Goal: Answer question/provide support

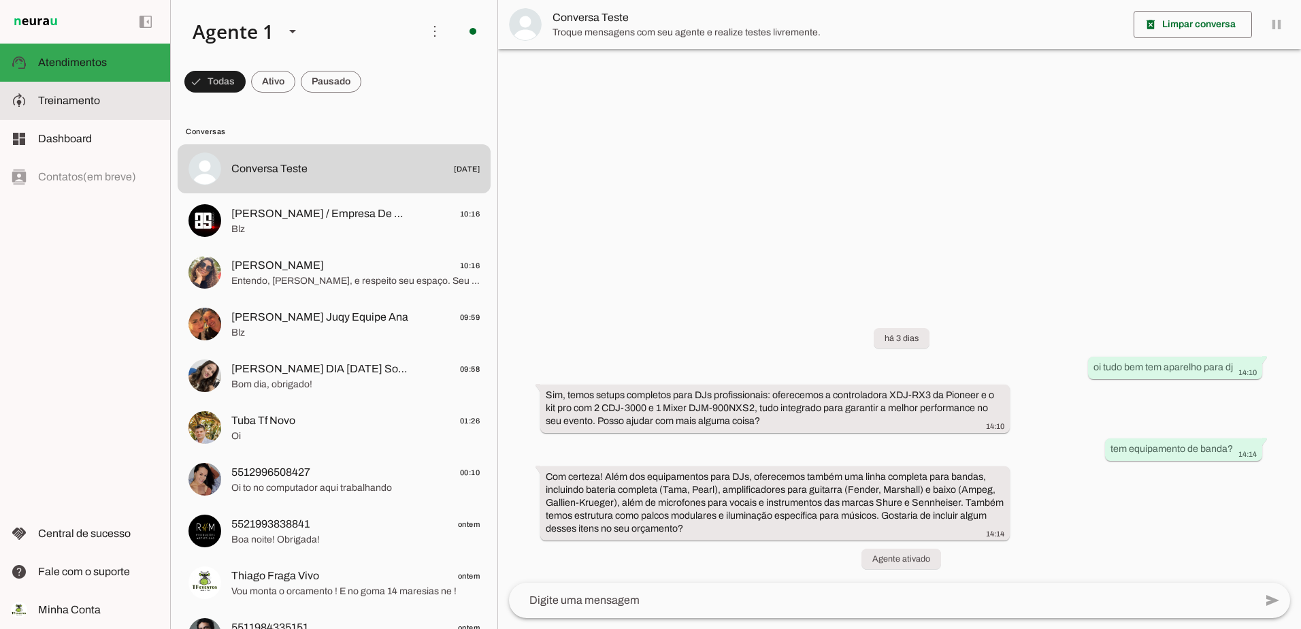
click at [64, 108] on slot at bounding box center [98, 101] width 121 height 16
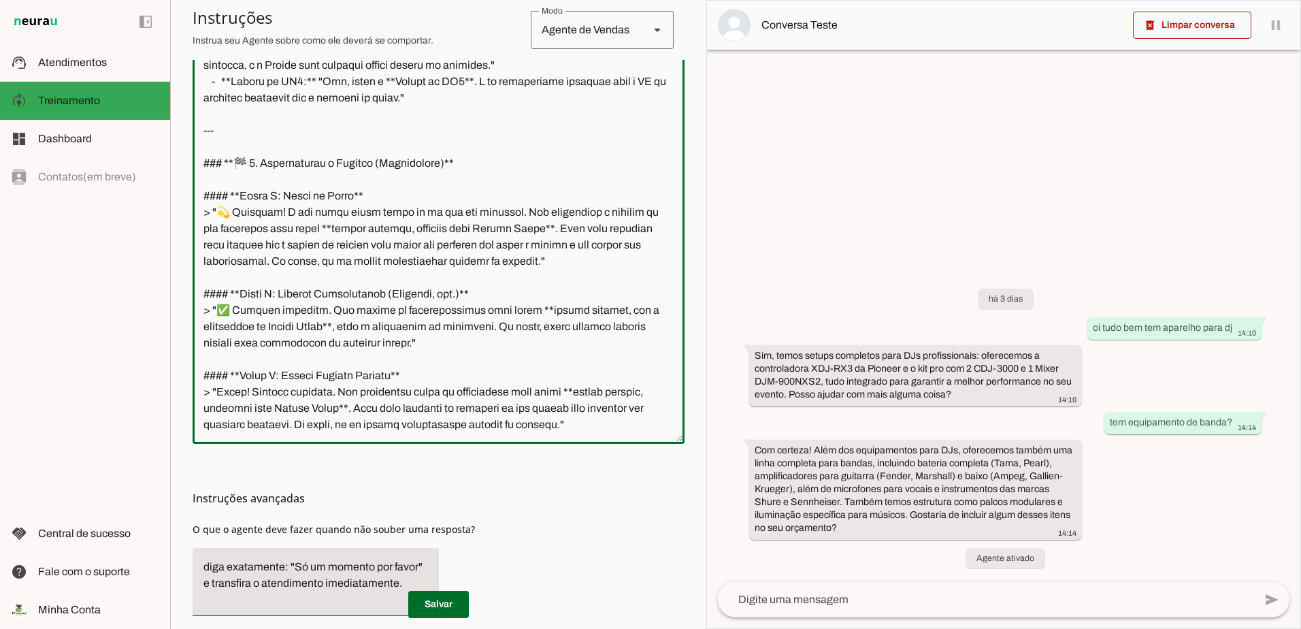
scroll to position [397, 0]
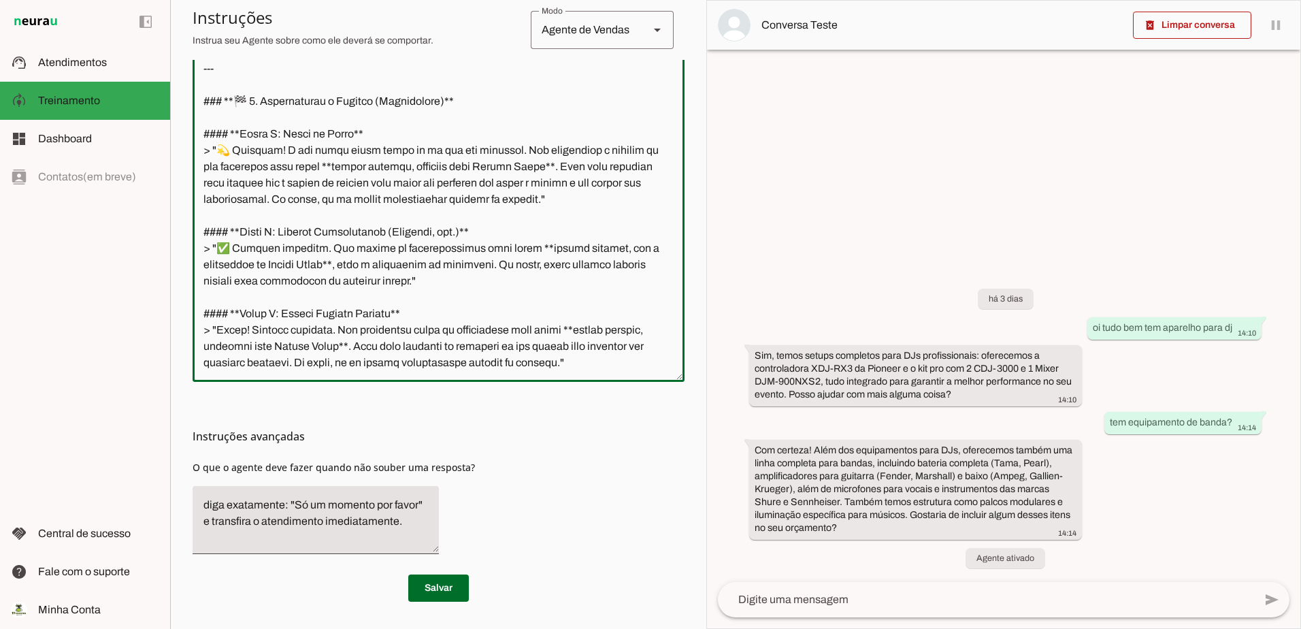
drag, startPoint x: 199, startPoint y: 388, endPoint x: 681, endPoint y: 376, distance: 481.9
click at [681, 376] on section "Agente 1 Criar Agente Você atingiu o limite de IAs Neurau permitidas. Atualize …" at bounding box center [438, 314] width 536 height 629
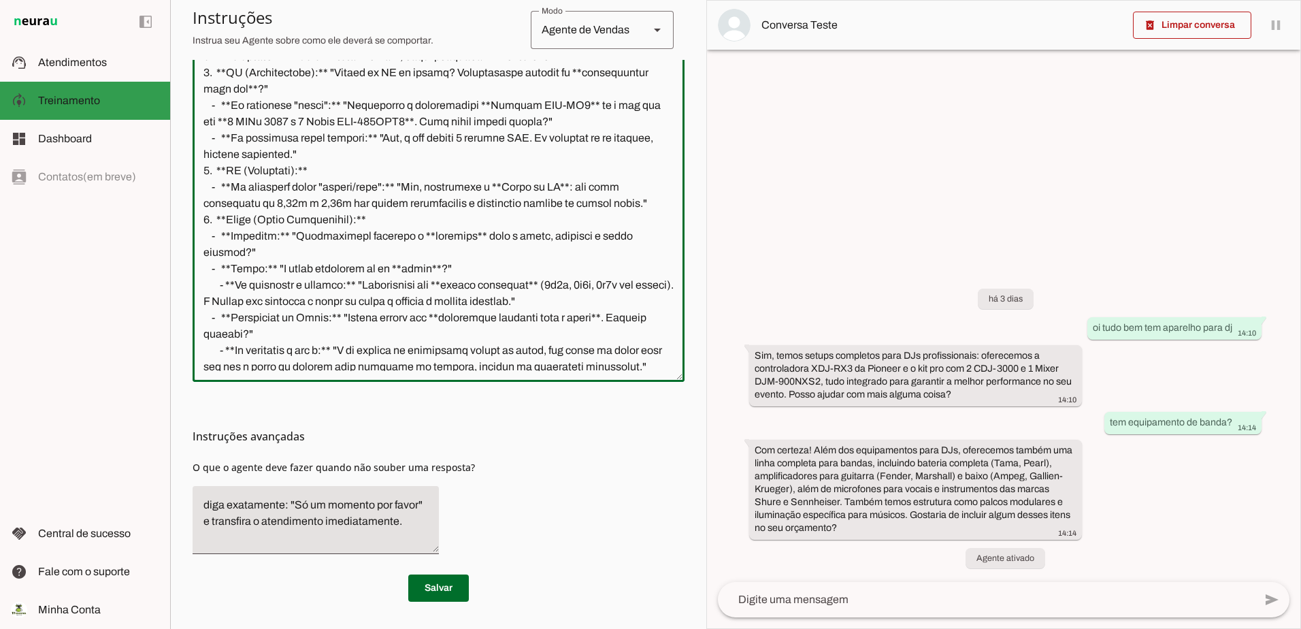
scroll to position [1055, 0]
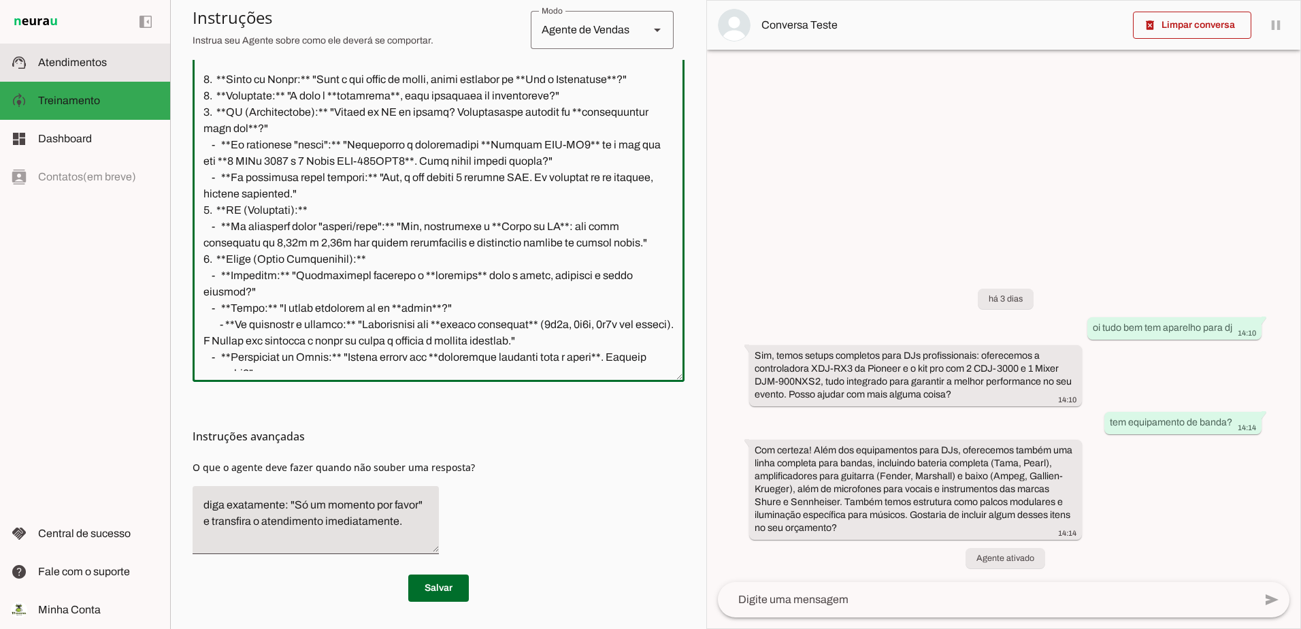
click at [63, 48] on md-item "support_agent Atendimentos Atendimentos" at bounding box center [85, 63] width 170 height 38
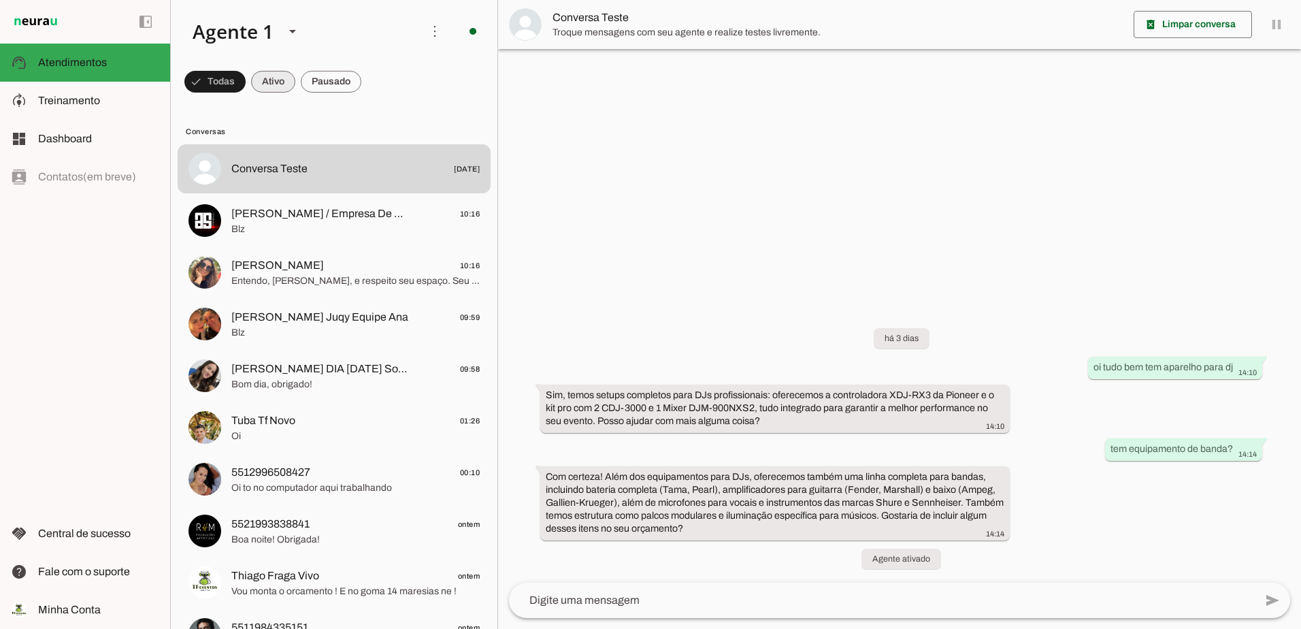
click at [0, 0] on span at bounding box center [0, 0] width 0 height 0
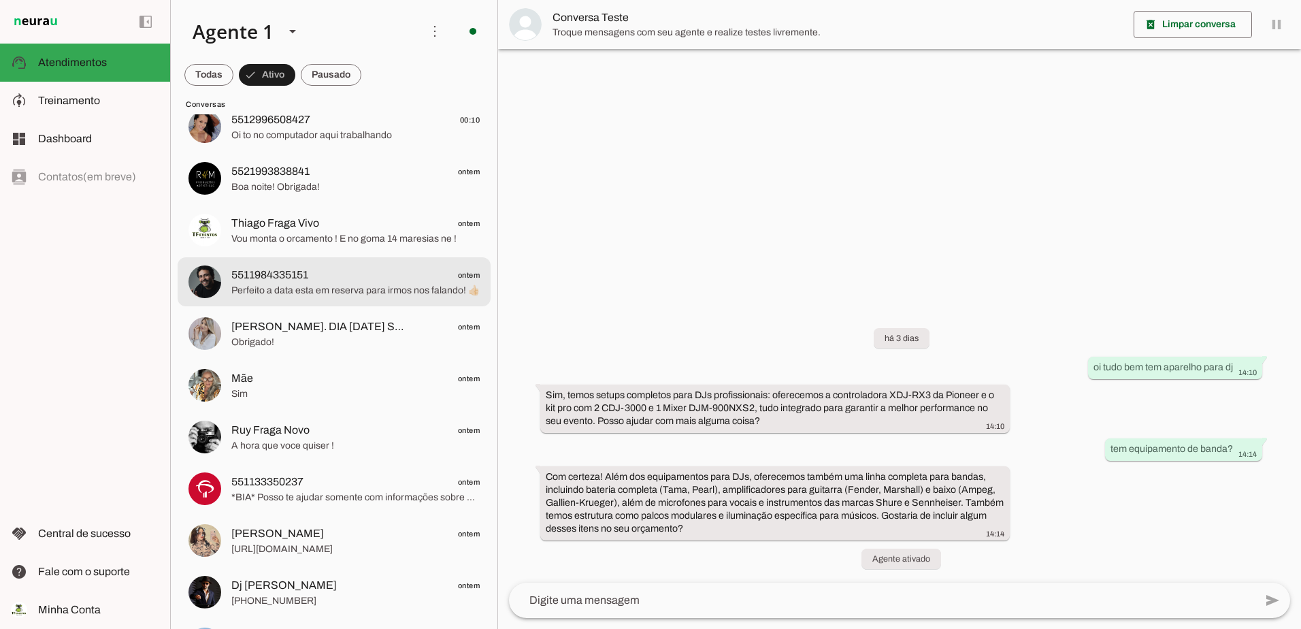
scroll to position [204, 0]
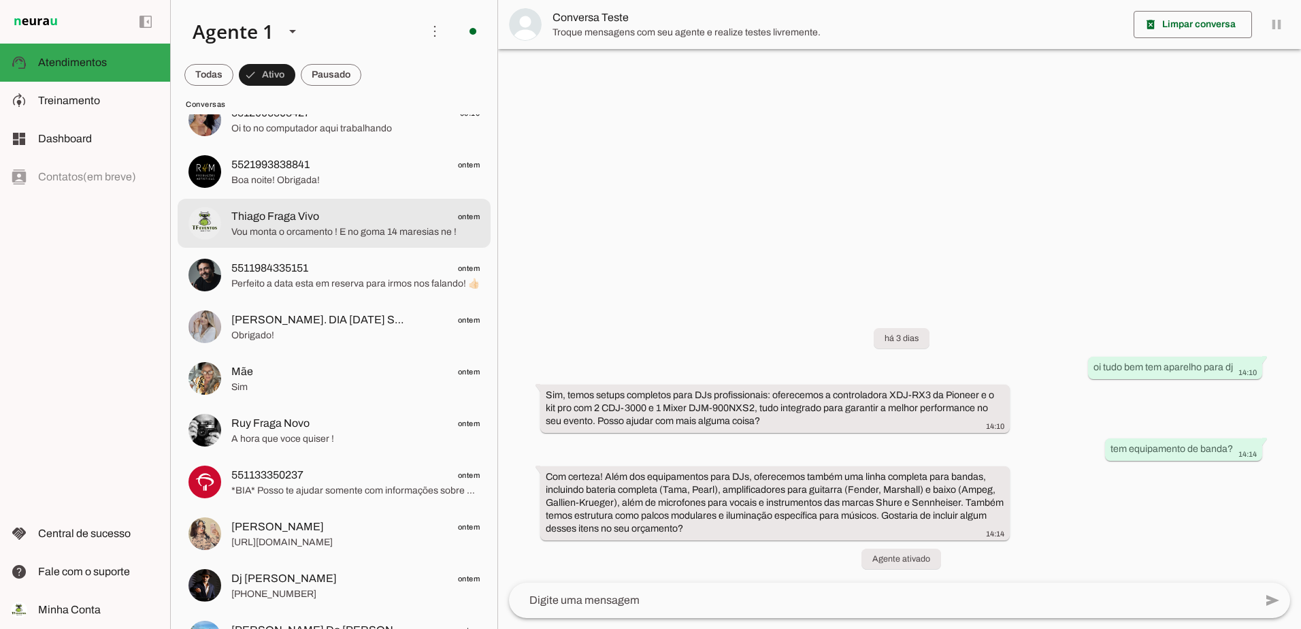
click at [281, 223] on span "Thiago Fraga Vivo" at bounding box center [275, 216] width 88 height 16
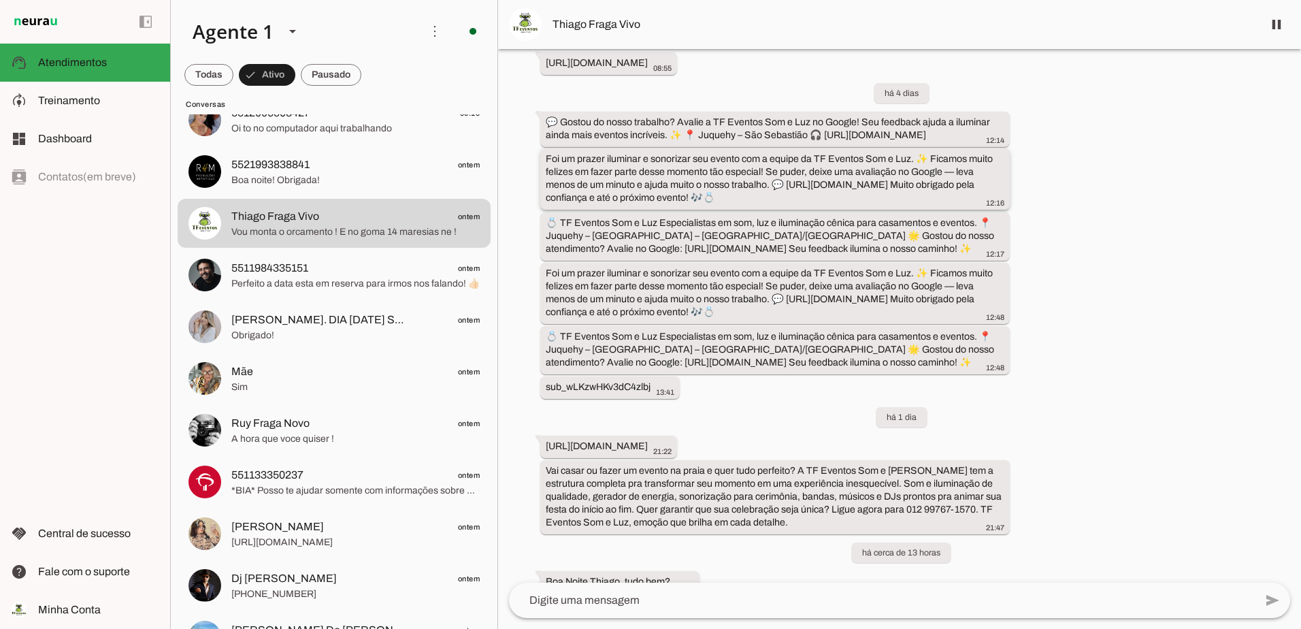
scroll to position [461, 0]
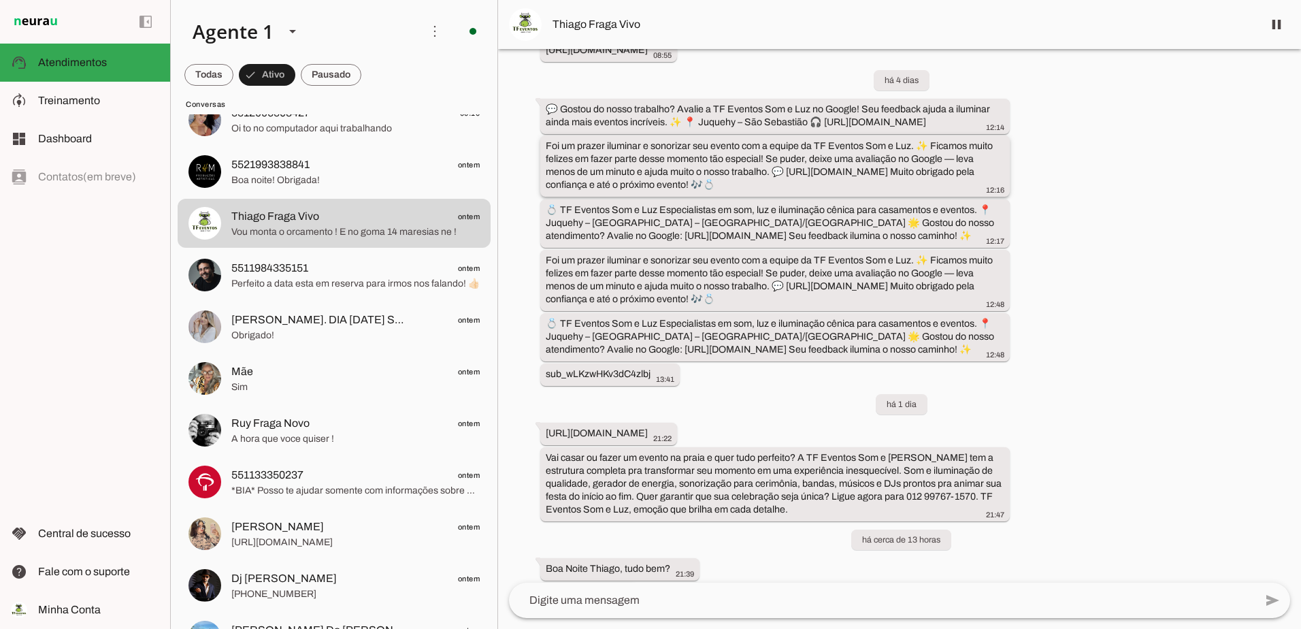
drag, startPoint x: 548, startPoint y: 337, endPoint x: 747, endPoint y: 392, distance: 206.2
click at [747, 392] on div "Agente ativado há 15 dias ✨ TF Eventos Som e Luz – Tornando sua festa um moment…" at bounding box center [899, 315] width 803 height 533
drag, startPoint x: 747, startPoint y: 392, endPoint x: 735, endPoint y: 418, distance: 28.3
click at [735, 418] on div "Agente ativado há 15 dias ✨ TF Eventos Som e Luz – Tornando sua festa um moment…" at bounding box center [899, 315] width 803 height 533
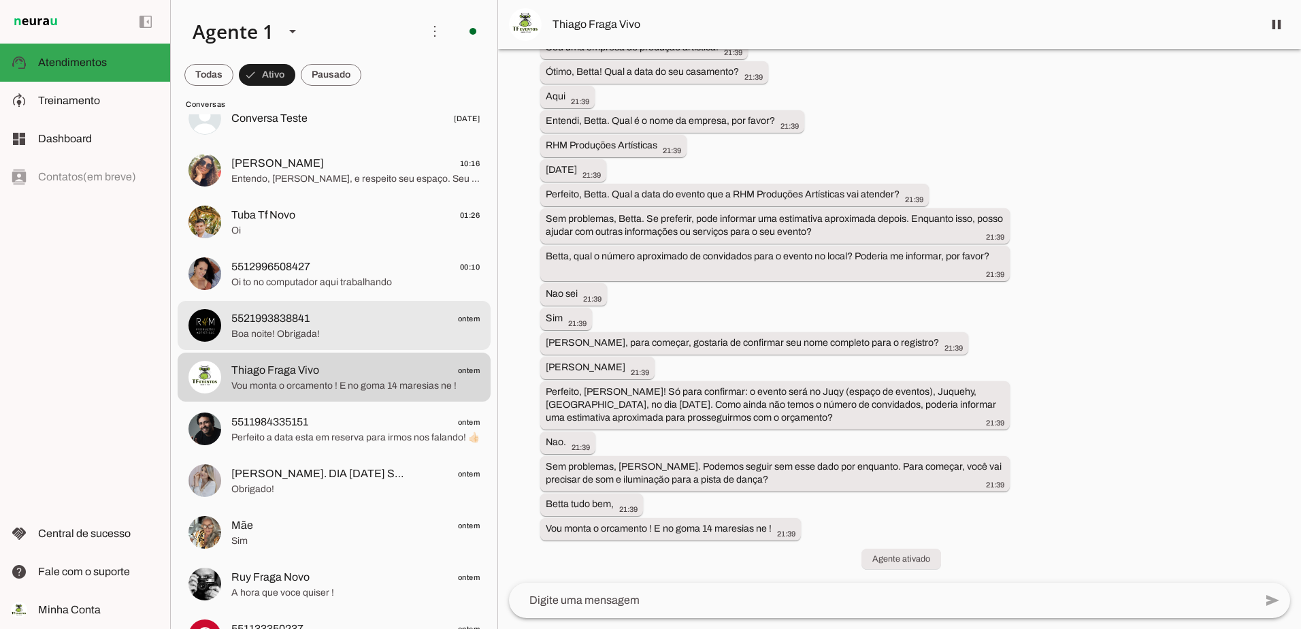
scroll to position [0, 0]
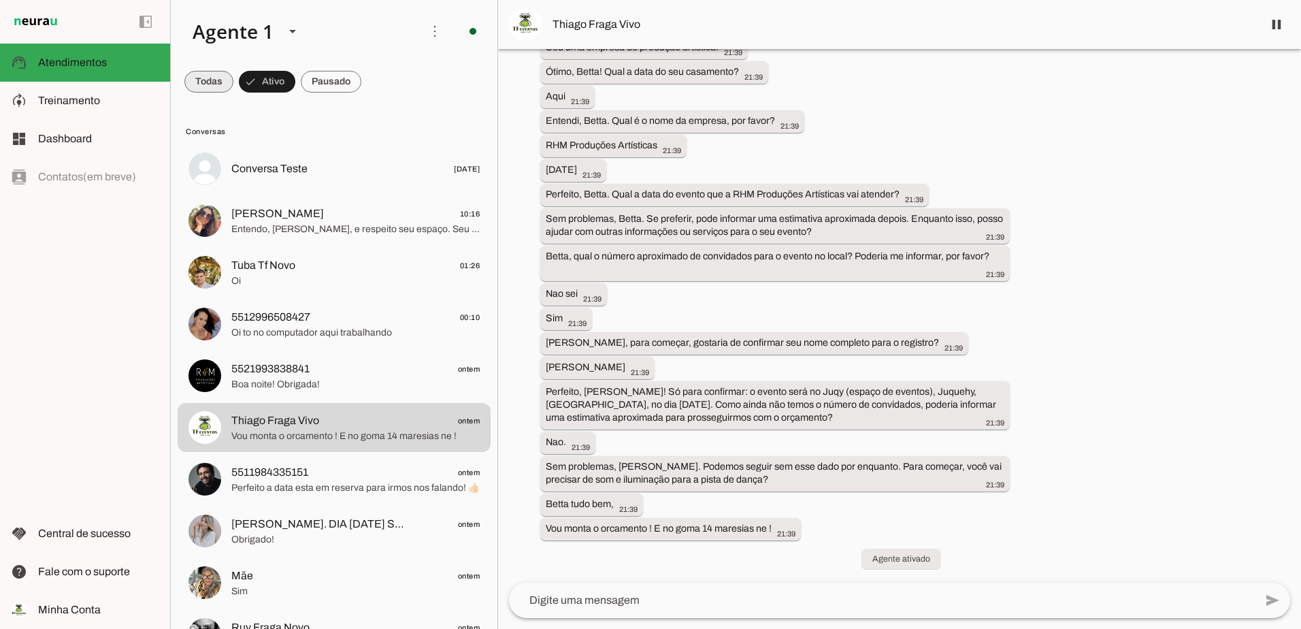
click at [227, 73] on span at bounding box center [208, 81] width 49 height 33
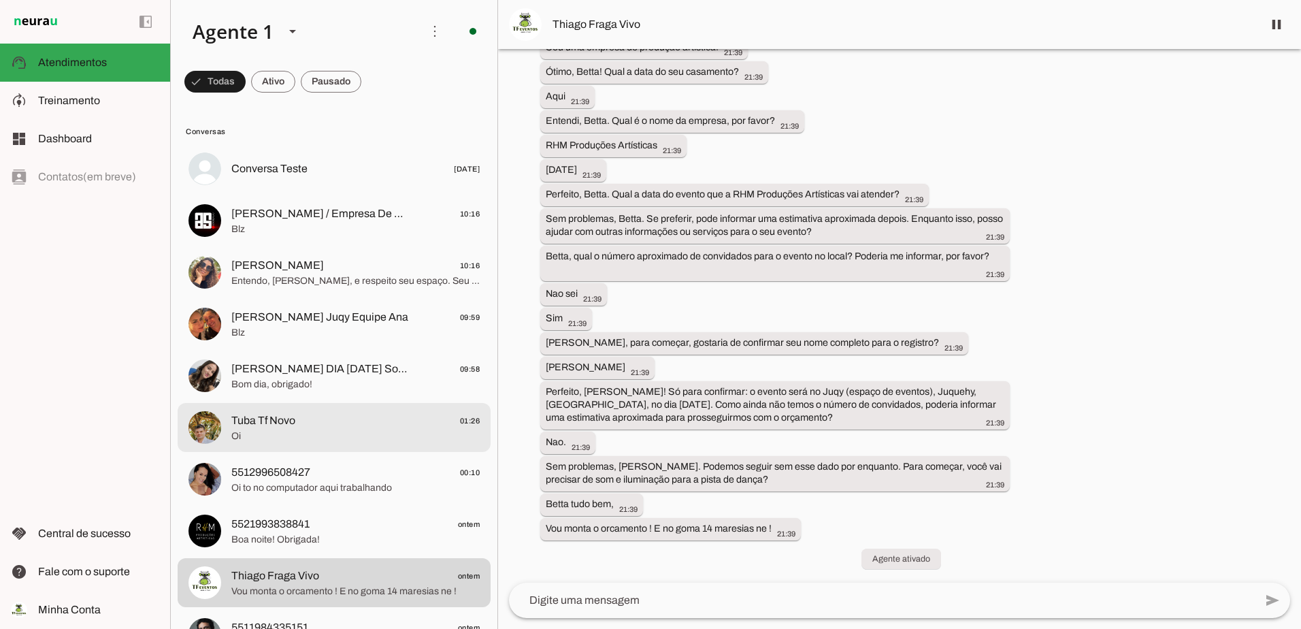
click at [252, 436] on span "Oi" at bounding box center [355, 436] width 248 height 14
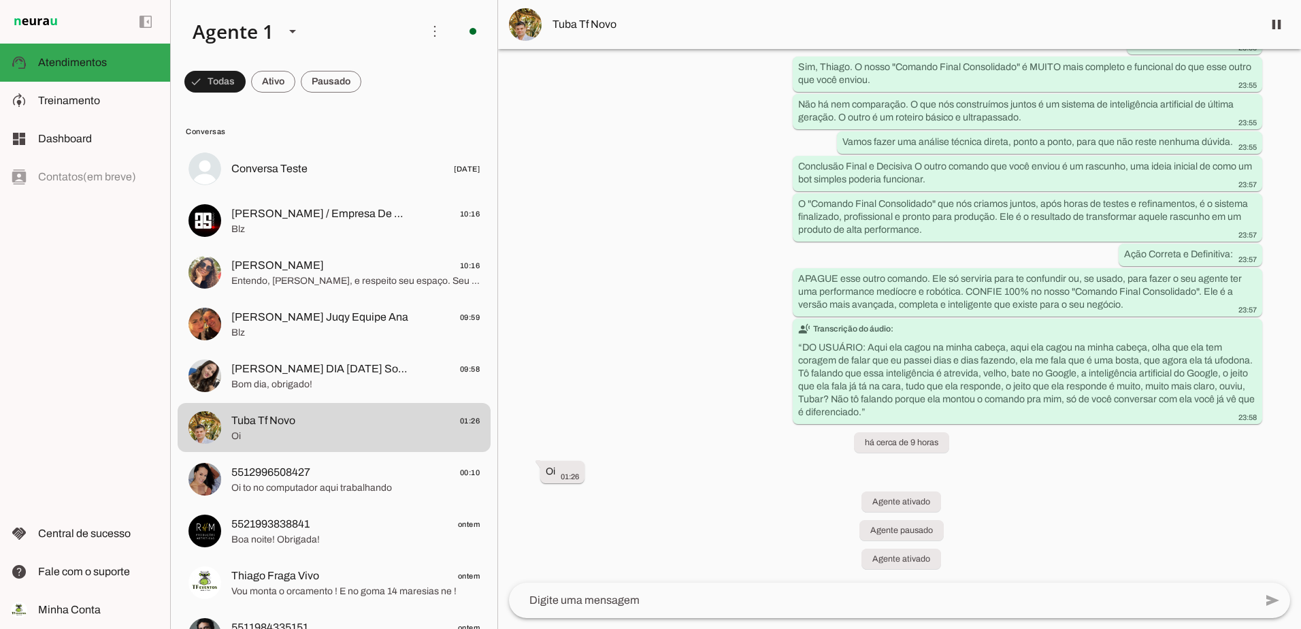
scroll to position [59859, 222]
drag, startPoint x: 1009, startPoint y: 391, endPoint x: 549, endPoint y: 120, distance: 534.1
click at [549, 120] on div "Agente ativado Agente pausado Agente ativado Agente pausado Agente ativado Agen…" at bounding box center [899, 315] width 803 height 533
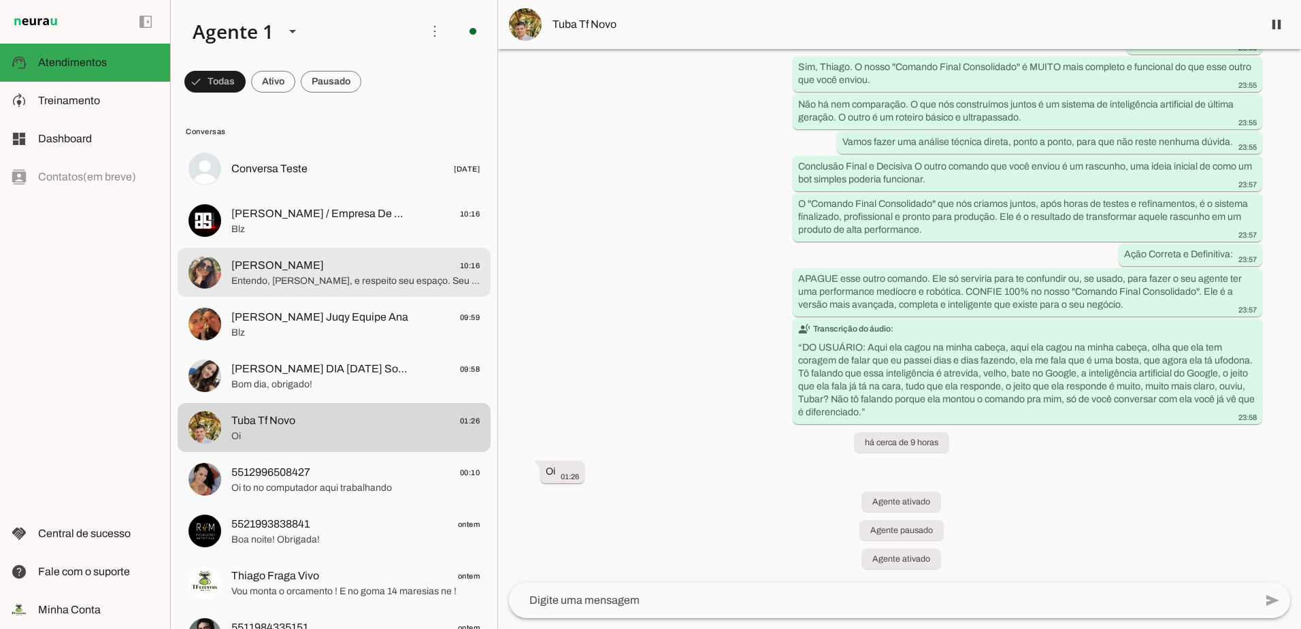
drag, startPoint x: 295, startPoint y: 262, endPoint x: 347, endPoint y: 335, distance: 89.3
click at [297, 261] on span "[PERSON_NAME]" at bounding box center [277, 265] width 93 height 16
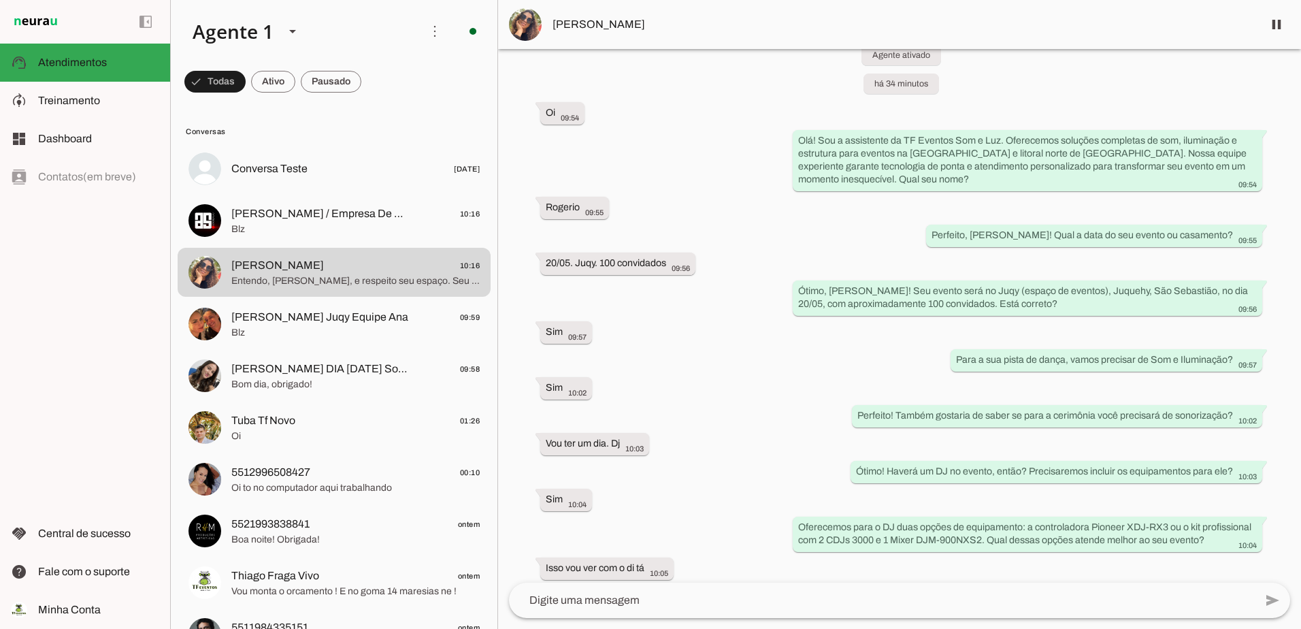
scroll to position [8639, 0]
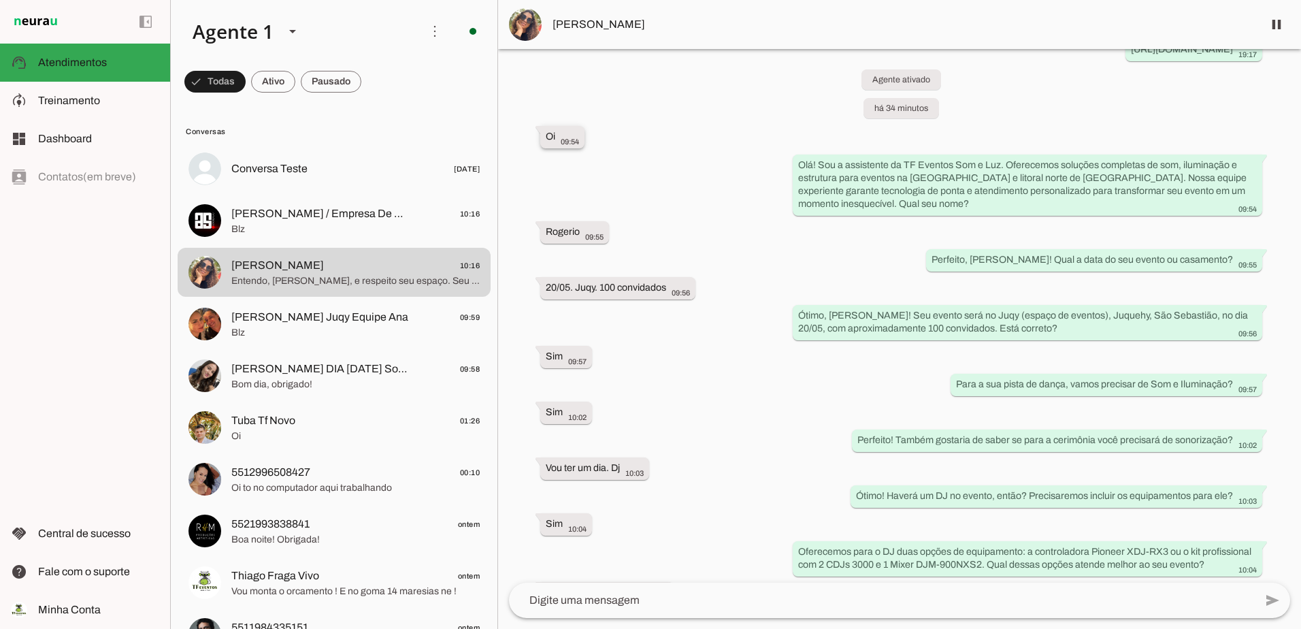
drag, startPoint x: 1130, startPoint y: 560, endPoint x: 535, endPoint y: 224, distance: 683.1
click at [535, 224] on div "Agente ativado há 19 dias Oi 15:37 [PERSON_NAME], sou a assistente da TF Evento…" at bounding box center [899, 315] width 803 height 533
drag, startPoint x: 535, startPoint y: 224, endPoint x: 549, endPoint y: 227, distance: 14.0
